Goal: Use online tool/utility: Utilize a website feature to perform a specific function

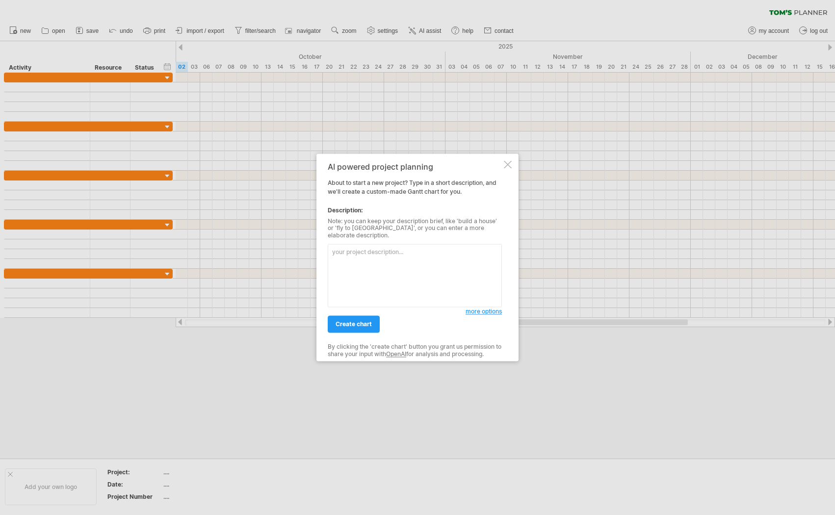
paste textarea "Loremips Dolo: Sita consecte adip elit seddo eiusm, tempori utla etdol magnaa: …"
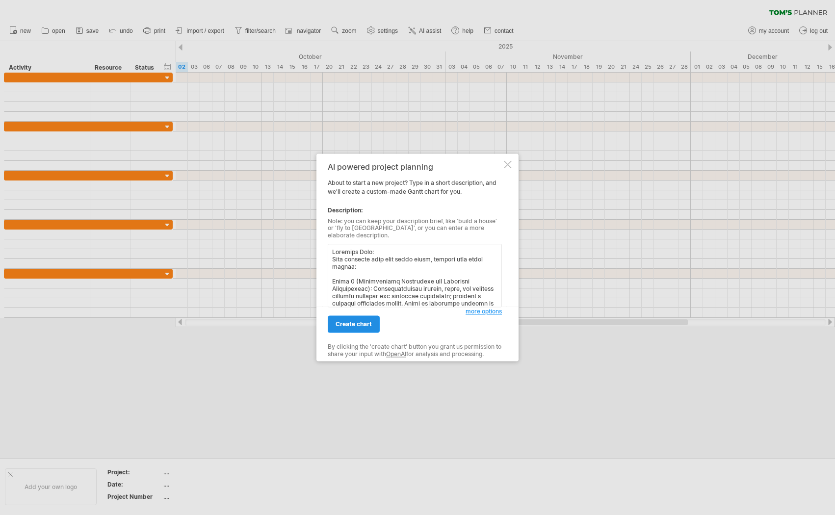
type textarea "Loremips Dolo: Sita consecte adip elit seddo eiusm, tempori utla etdol magnaa: …"
click at [359, 322] on span "create chart" at bounding box center [354, 324] width 36 height 7
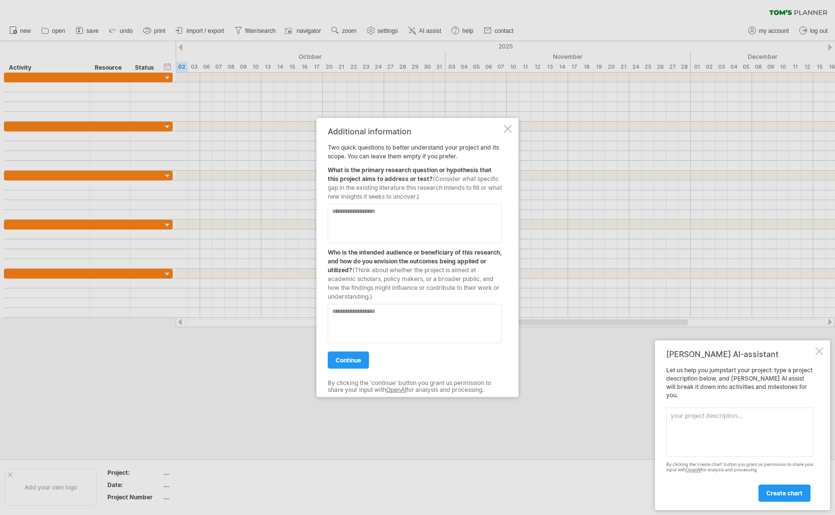
click at [351, 365] on link "continue" at bounding box center [348, 360] width 41 height 17
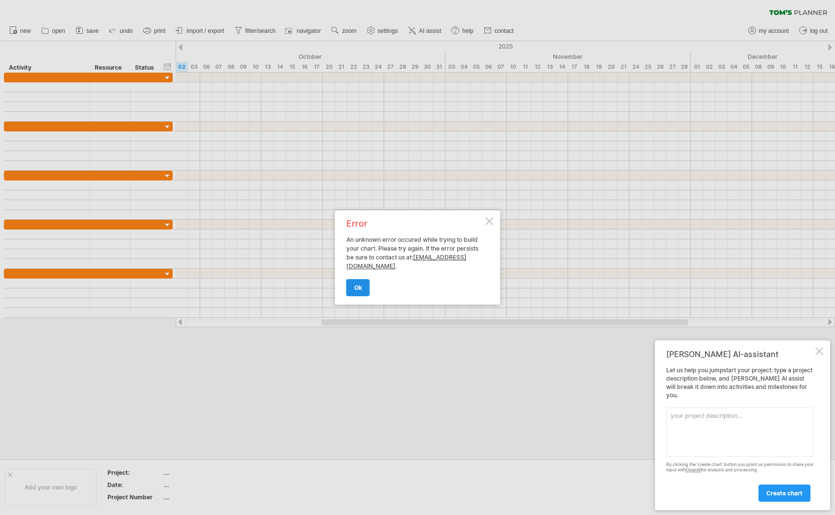
click at [361, 292] on link "ok" at bounding box center [359, 287] width 24 height 17
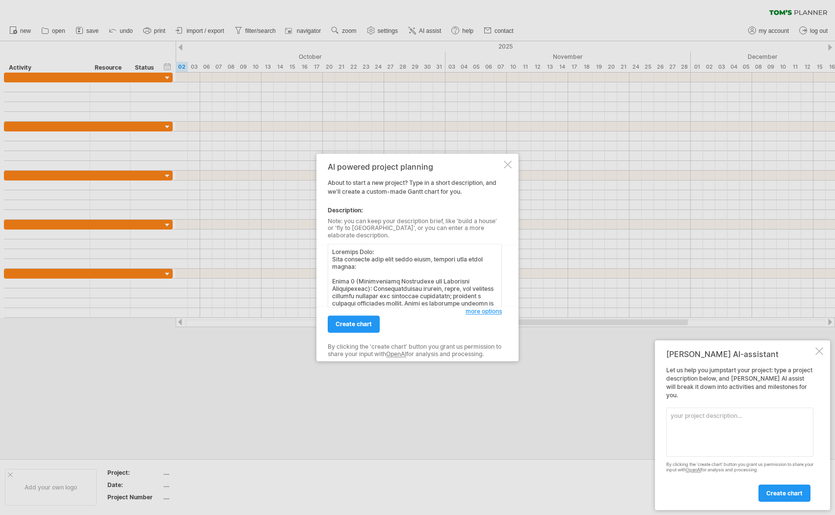
scroll to position [273, 0]
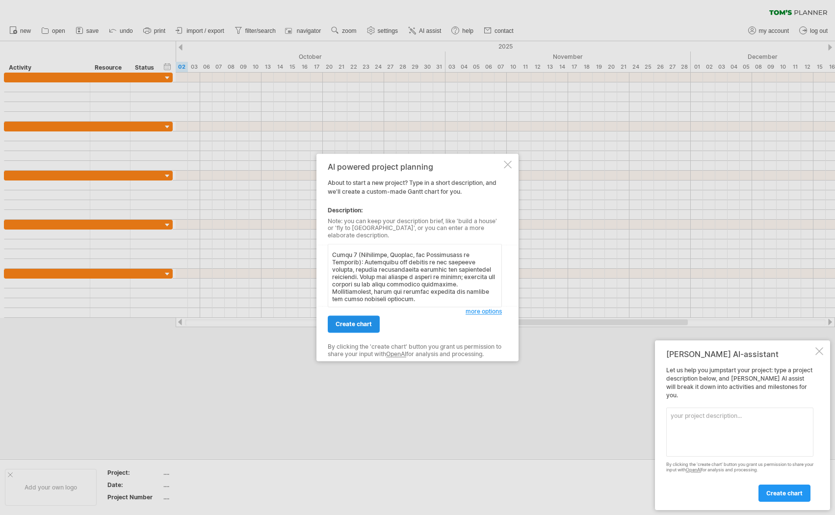
type textarea "Loremips Dolo: Sita consecte adip elit seddo eiusm, tempori utla etdol magnaa: …"
click at [360, 322] on span "create chart" at bounding box center [354, 324] width 36 height 7
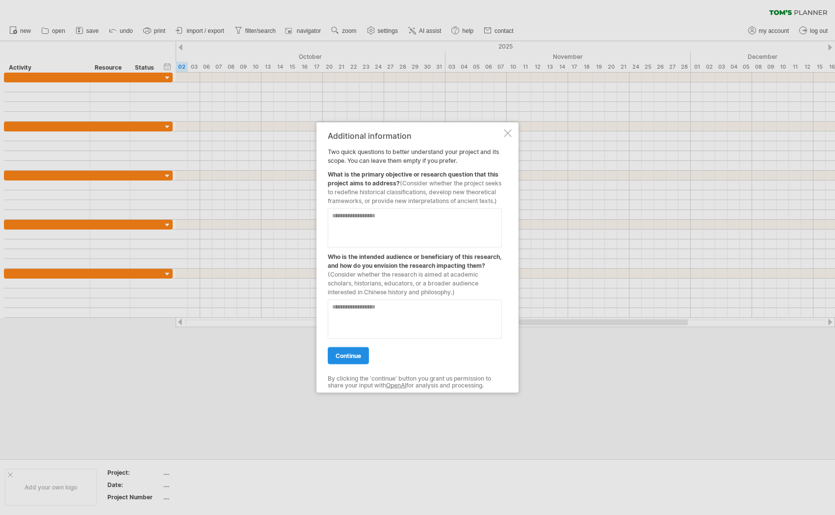
click at [345, 359] on span "continue" at bounding box center [349, 355] width 26 height 7
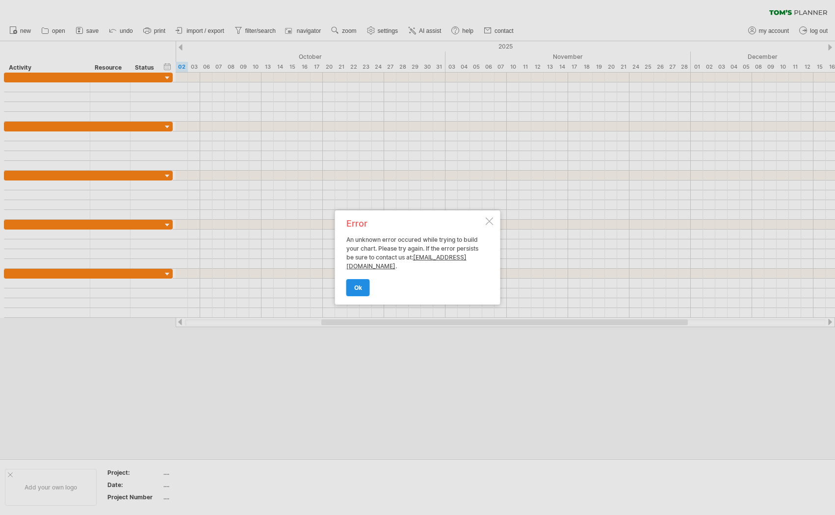
click at [359, 285] on span "ok" at bounding box center [358, 287] width 8 height 7
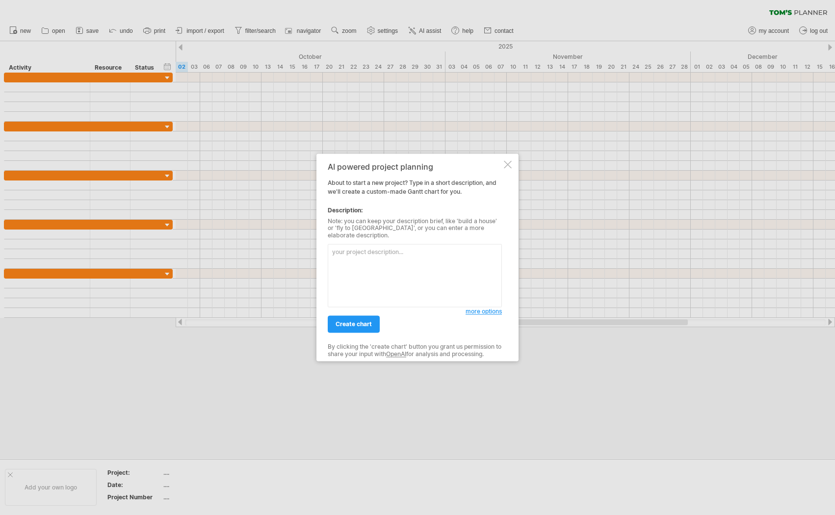
type textarea "戈"
type textarea "我"
paste textarea "Lore ipsumdol sita cons adipi elits, doeiusm temp incid utlabo: Etdol 3 (Magnaa…"
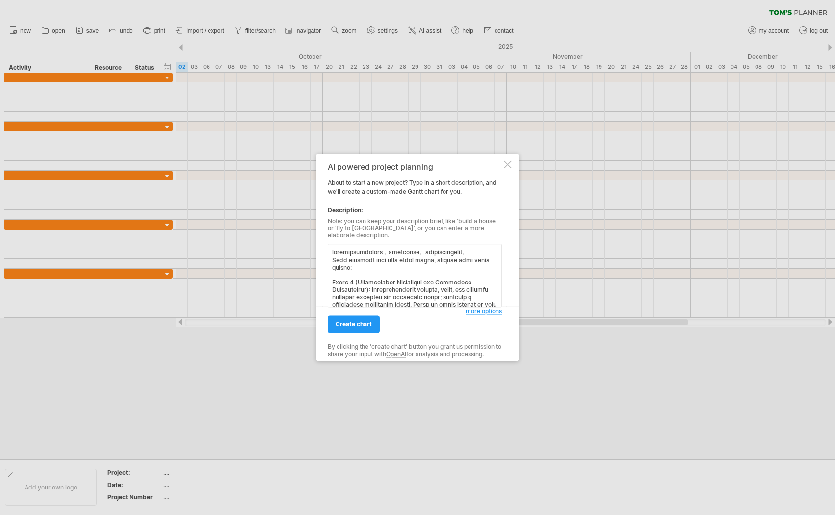
scroll to position [312, 0]
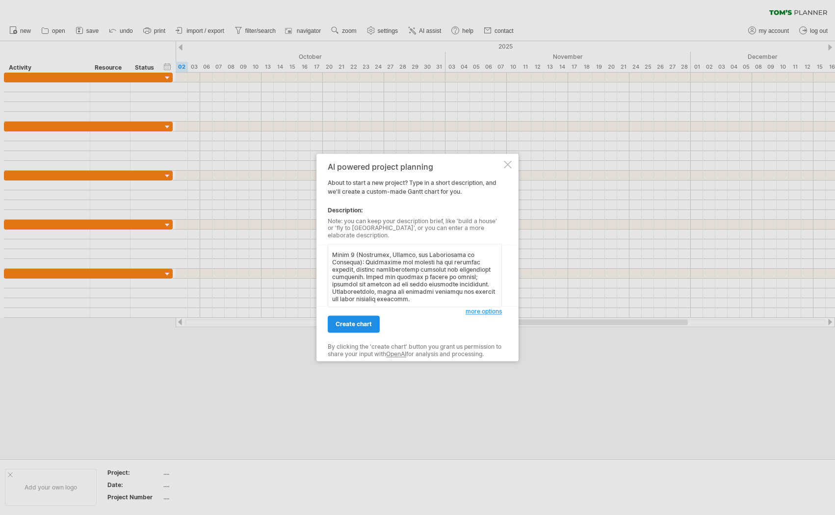
type textarea "loremipsumdolors，ametconse。adipiscingelit。 Sedd eiusmodt inci utla etdol magna,…"
click at [351, 321] on span "create chart" at bounding box center [354, 324] width 36 height 7
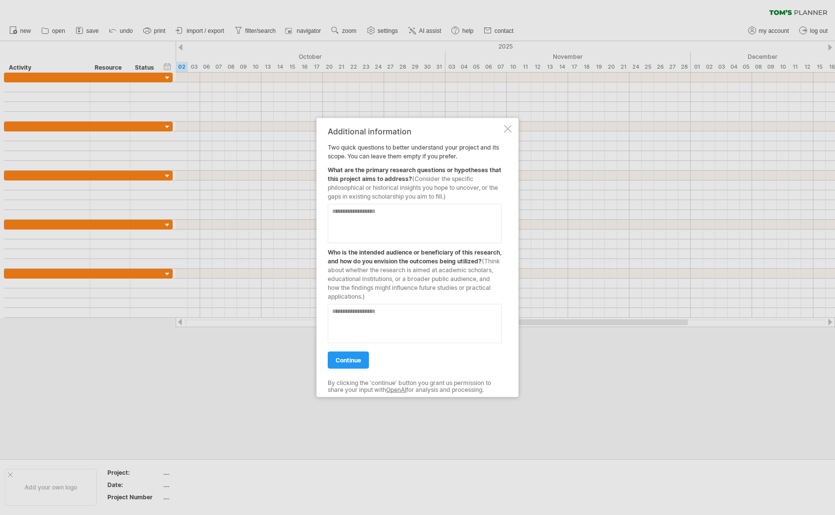
click at [358, 362] on span "continue" at bounding box center [349, 360] width 26 height 7
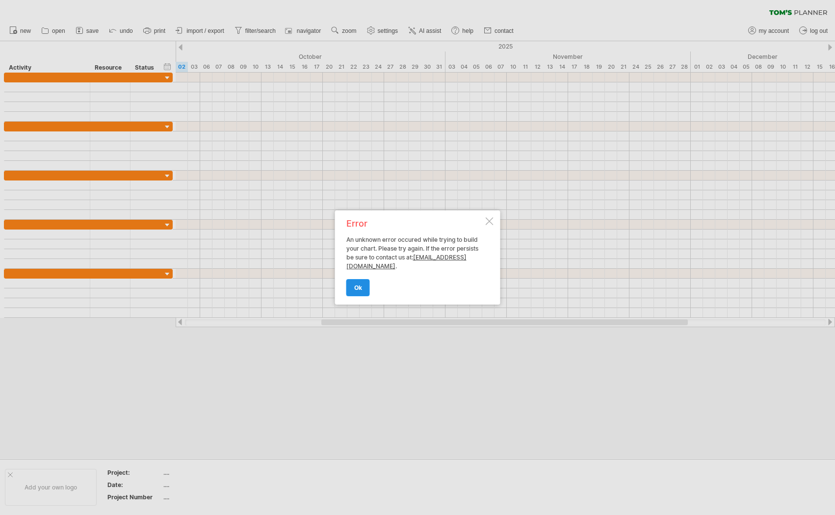
click at [359, 284] on link "ok" at bounding box center [359, 287] width 24 height 17
